Goal: Information Seeking & Learning: Learn about a topic

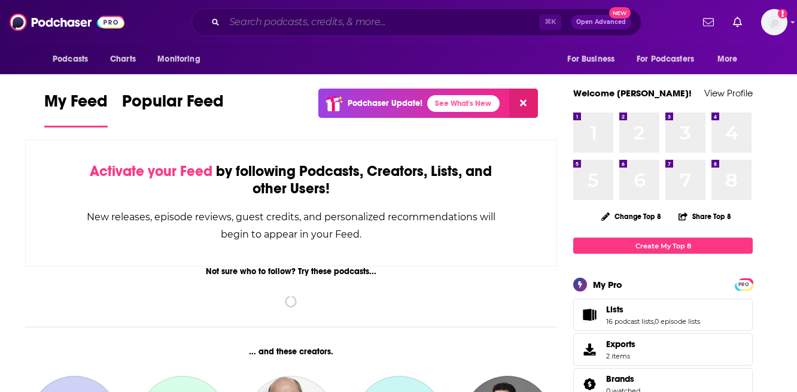
click at [277, 20] on input "Search podcasts, credits, & more..." at bounding box center [382, 22] width 315 height 19
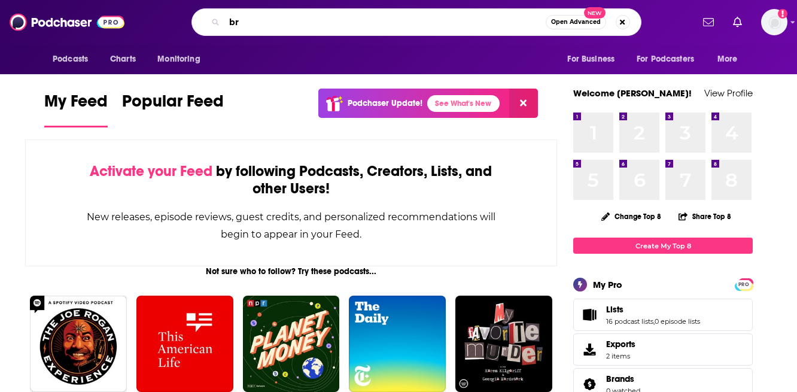
type input "b"
click at [405, 17] on input "she leads podcast" at bounding box center [386, 22] width 322 height 19
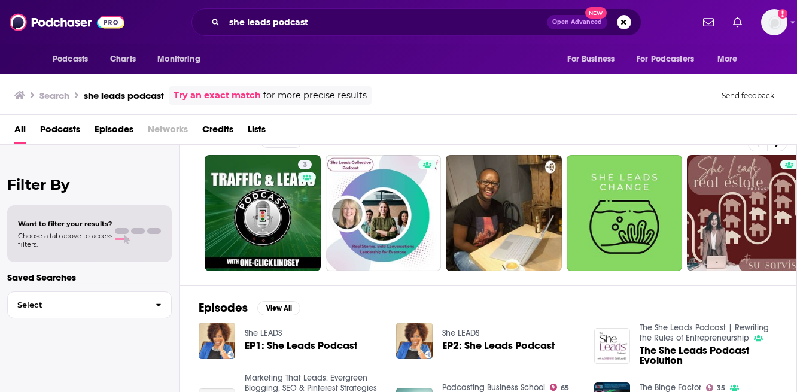
scroll to position [27, 0]
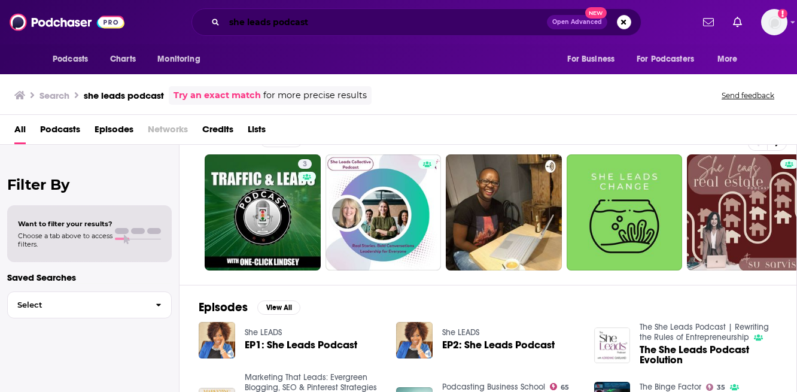
click at [307, 26] on input "she leads podcast" at bounding box center [386, 22] width 323 height 19
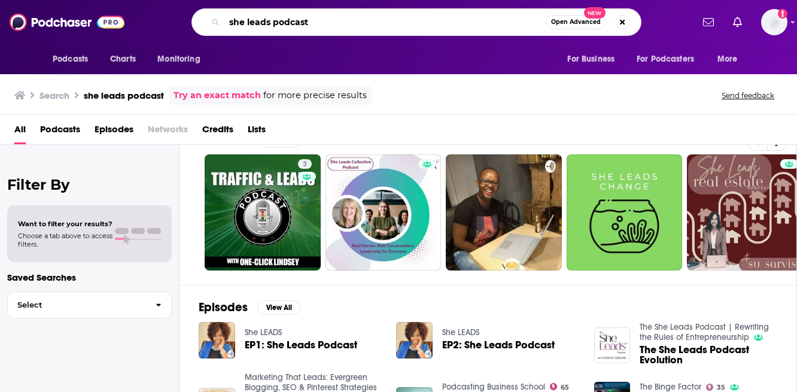
paste input "[PERSON_NAME]"
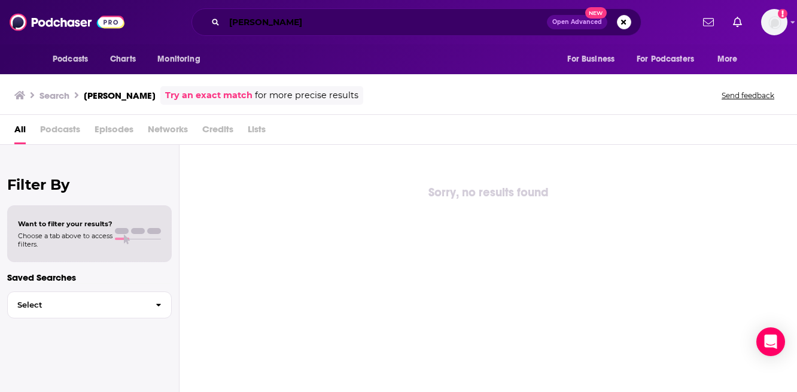
click at [305, 25] on input "[PERSON_NAME]" at bounding box center [386, 22] width 323 height 19
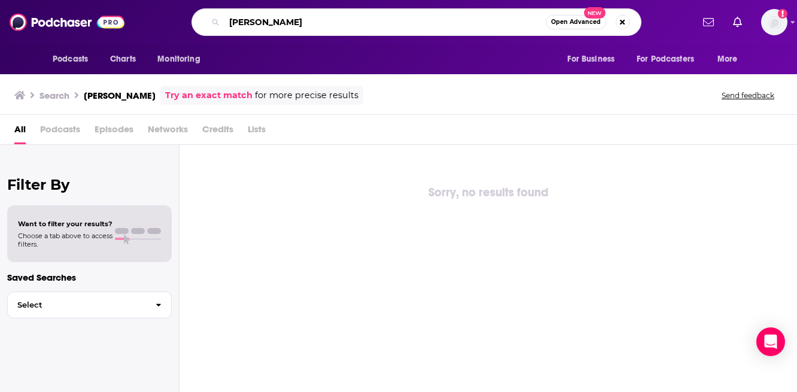
click at [305, 25] on input "[PERSON_NAME]" at bounding box center [386, 22] width 322 height 19
type input "she leads with [PERSON_NAME]"
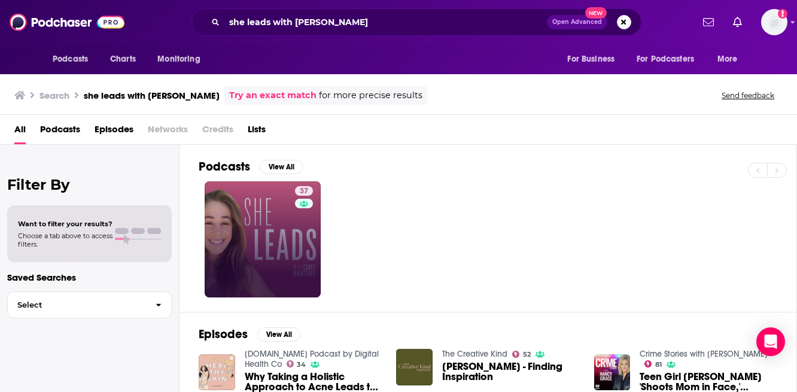
click at [240, 189] on link "37" at bounding box center [263, 239] width 116 height 116
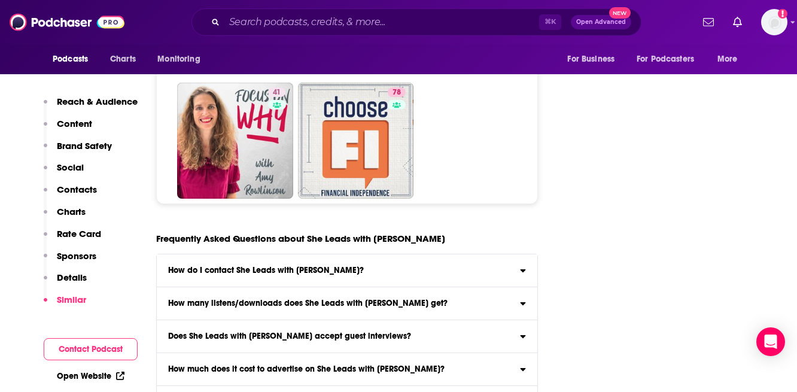
scroll to position [5800, 0]
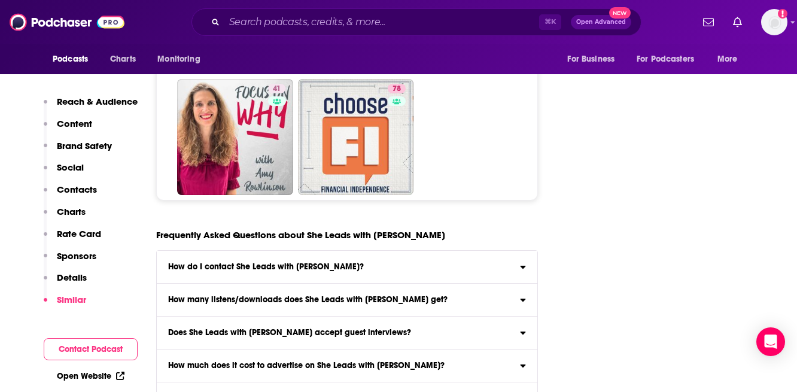
click at [528, 329] on div "Does She Leads with [PERSON_NAME] accept guest interviews?" at bounding box center [347, 333] width 381 height 8
click at [0, 0] on input "Does She Leads with [PERSON_NAME] accept guest interviews? Yes" at bounding box center [0, 0] width 0 height 0
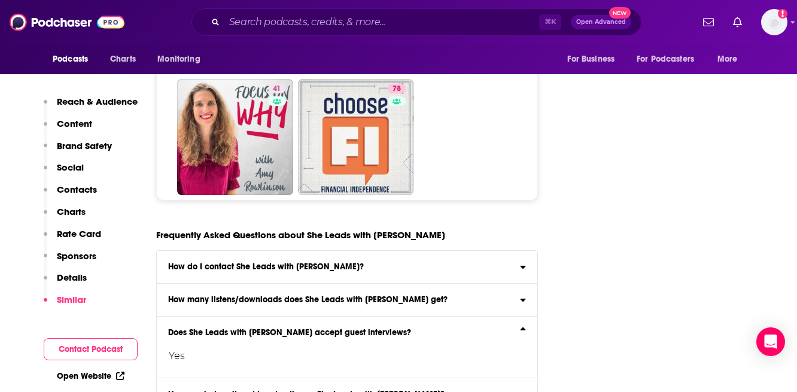
click at [528, 329] on div "Does She Leads with [PERSON_NAME] accept guest interviews?" at bounding box center [347, 333] width 381 height 8
click at [0, 0] on input "Does She Leads with [PERSON_NAME] accept guest interviews? Yes" at bounding box center [0, 0] width 0 height 0
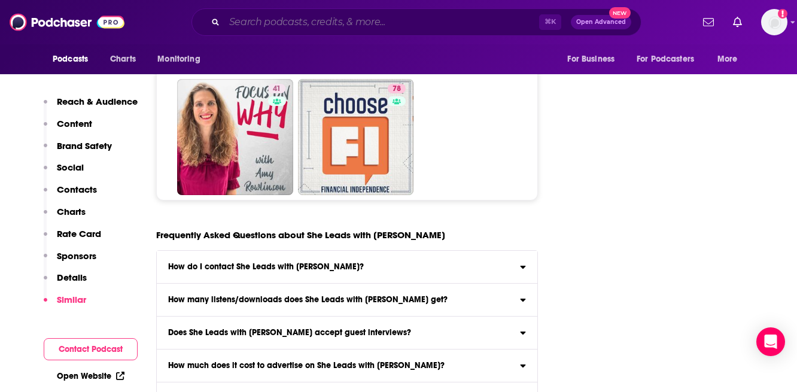
click at [392, 23] on input "Search podcasts, credits, & more..." at bounding box center [382, 22] width 315 height 19
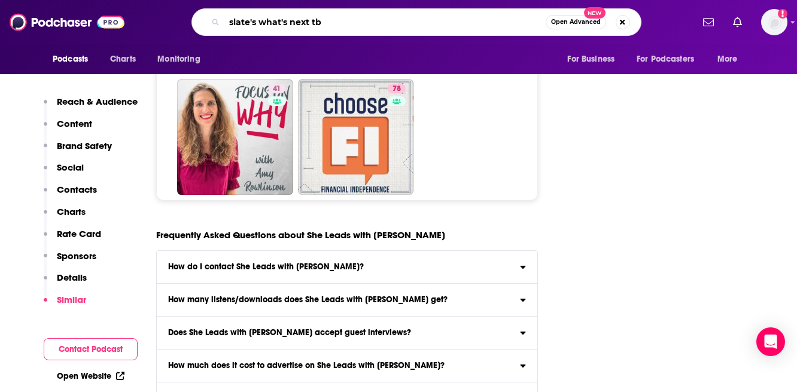
type input "slate's what's next tbd"
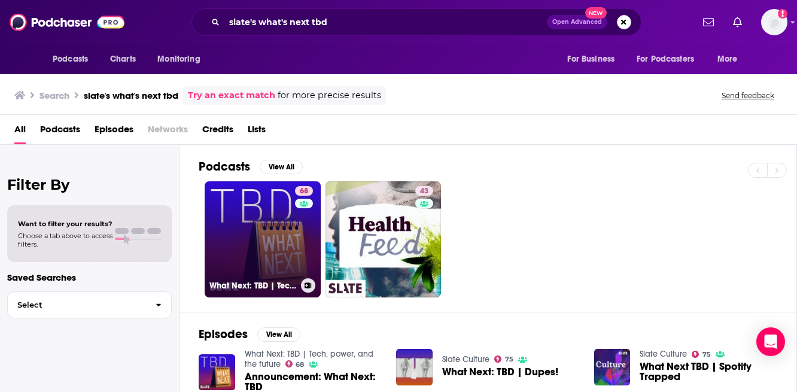
click at [260, 205] on link "68 What Next: TBD | Tech, power, and the future" at bounding box center [263, 239] width 116 height 116
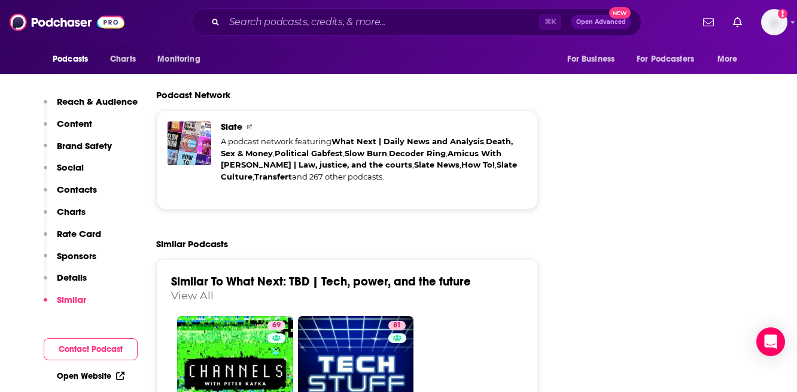
scroll to position [3037, 0]
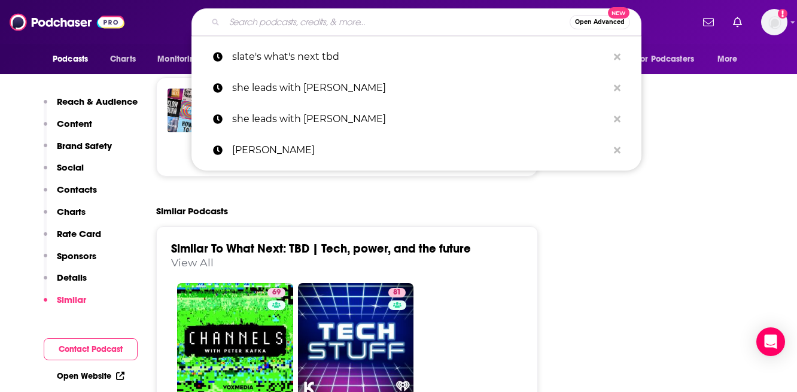
click at [440, 20] on input "Search podcasts, credits, & more..." at bounding box center [397, 22] width 345 height 19
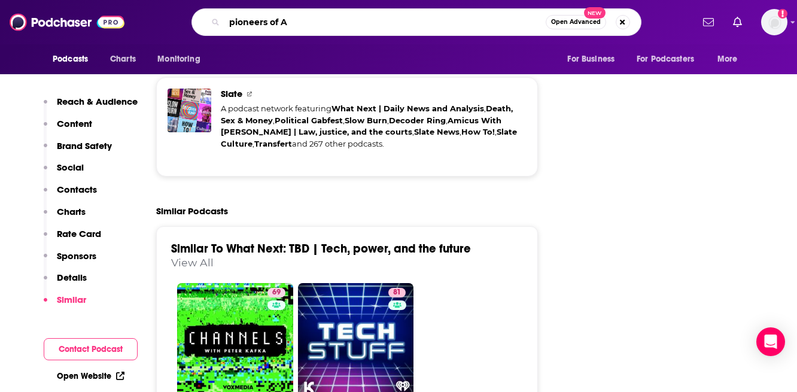
type input "pioneers of AI"
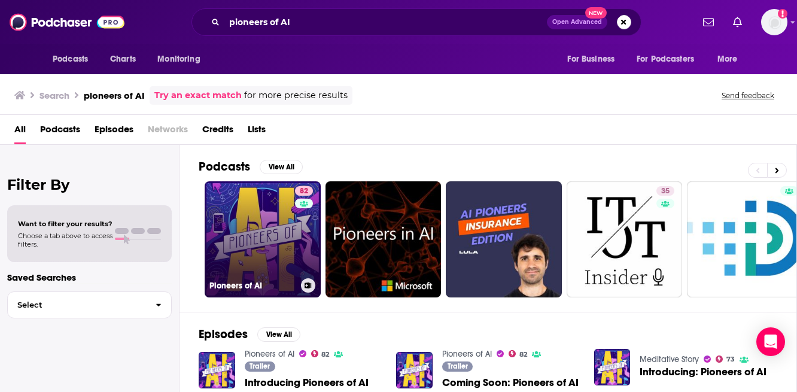
click at [257, 253] on link "82 Pioneers of AI" at bounding box center [263, 239] width 116 height 116
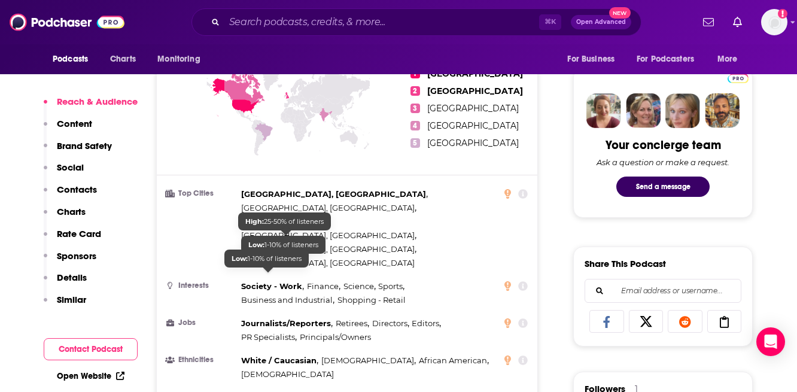
scroll to position [550, 0]
